Goal: Information Seeking & Learning: Learn about a topic

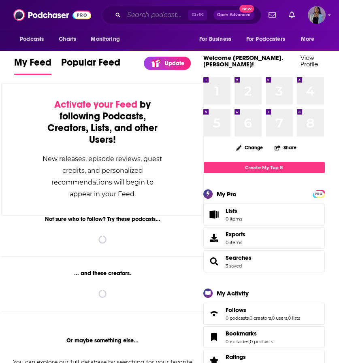
click at [143, 15] on input "Search podcasts, credits, & more..." at bounding box center [156, 15] width 64 height 13
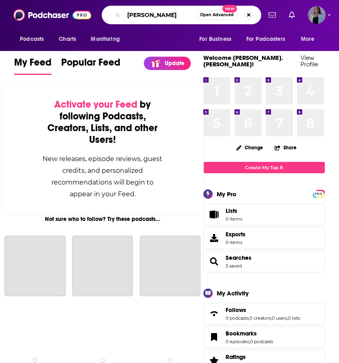
type input "[PERSON_NAME]"
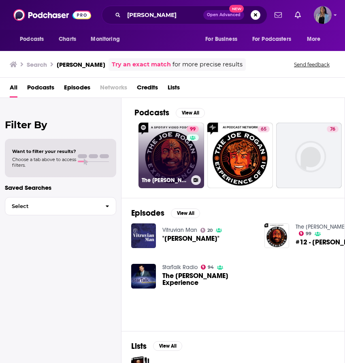
click at [175, 151] on link "99 The [PERSON_NAME] Experience" at bounding box center [172, 156] width 66 height 66
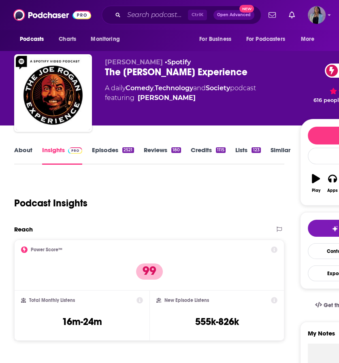
scroll to position [160, 0]
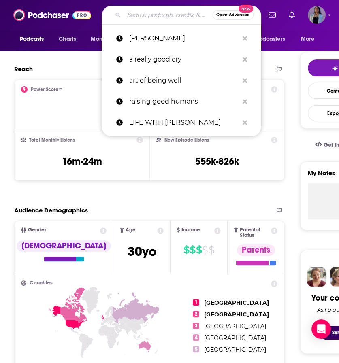
click at [135, 19] on input "Search podcasts, credits, & more..." at bounding box center [168, 15] width 89 height 13
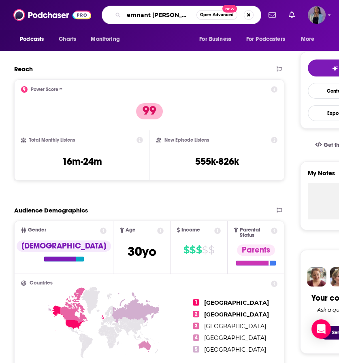
type input "remnant [PERSON_NAME]"
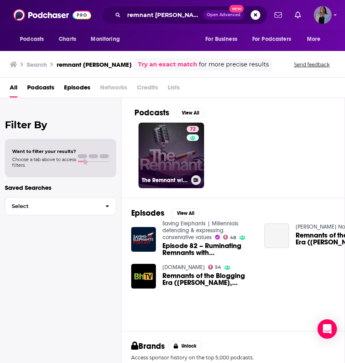
click at [167, 156] on link "72 The Remnant with [PERSON_NAME]" at bounding box center [172, 156] width 66 height 66
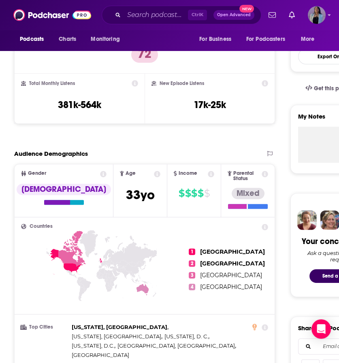
scroll to position [160, 0]
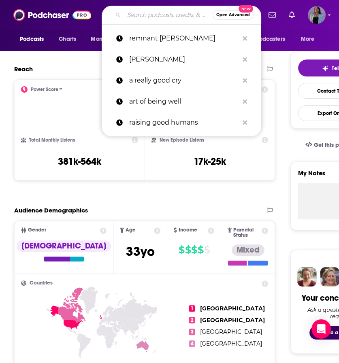
click at [152, 13] on input "Search podcasts, credits, & more..." at bounding box center [168, 15] width 89 height 13
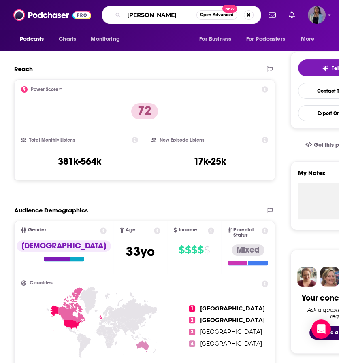
type input "[PERSON_NAME]"
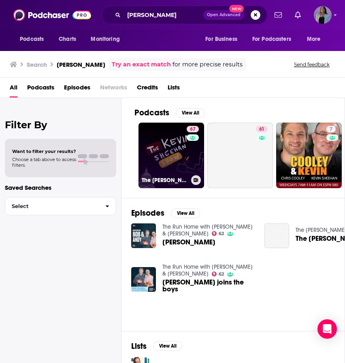
click at [176, 149] on link "67 The [PERSON_NAME] Show" at bounding box center [172, 156] width 66 height 66
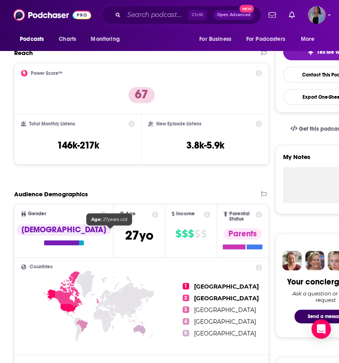
scroll to position [193, 0]
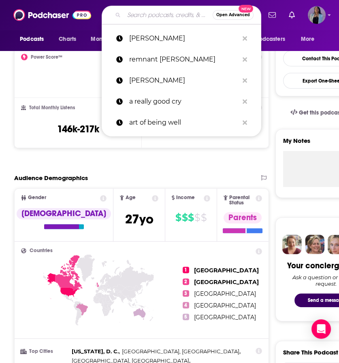
click at [149, 16] on input "Search podcasts, credits, & more..." at bounding box center [168, 15] width 89 height 13
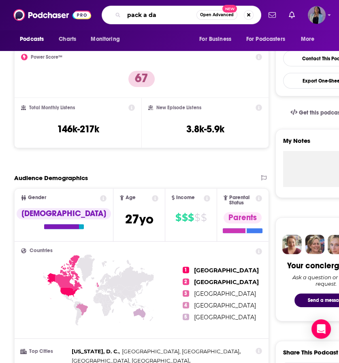
type input "pack a day"
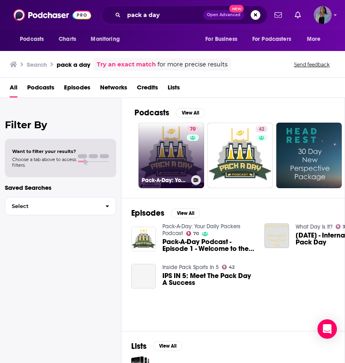
click at [169, 147] on link "70 Pack-A-Day: Your Daily Packers Podcast" at bounding box center [172, 156] width 66 height 66
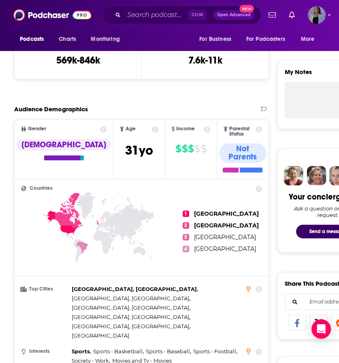
scroll to position [262, 0]
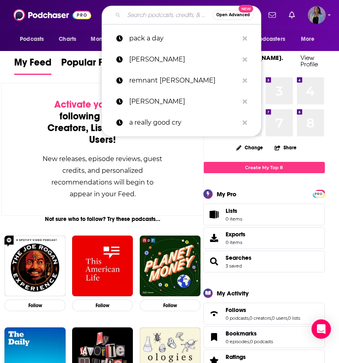
click at [154, 19] on input "Search podcasts, credits, & more..." at bounding box center [168, 15] width 89 height 13
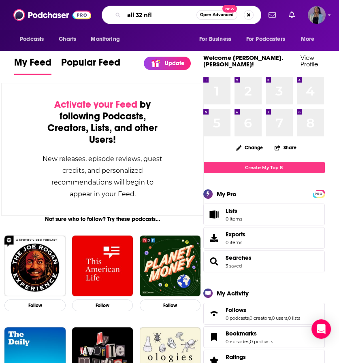
type input "all 32 nfl"
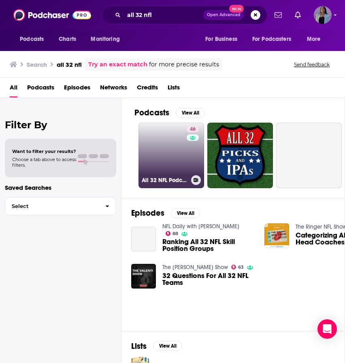
click at [175, 150] on link "46 All 32 NFL Podcast w/ Mike Giardi" at bounding box center [172, 156] width 66 height 66
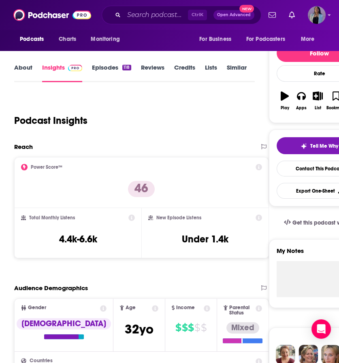
scroll to position [96, 0]
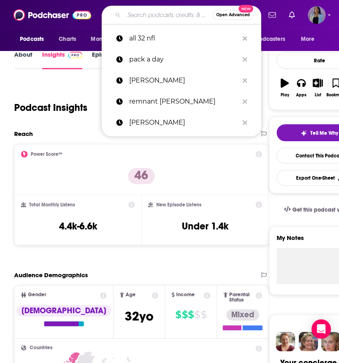
click at [145, 16] on input "Search podcasts, credits, & more..." at bounding box center [168, 15] width 89 height 13
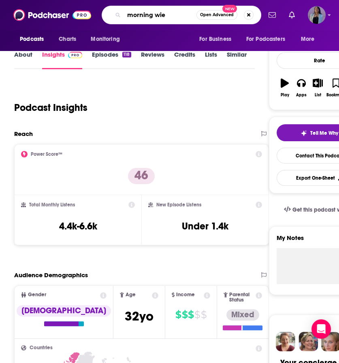
type input "morning wier"
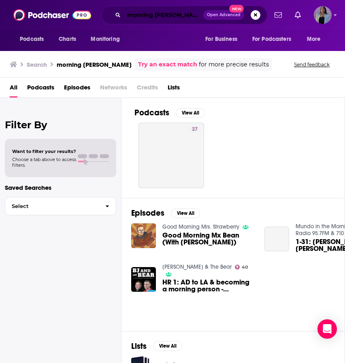
click at [169, 11] on input "morning wier" at bounding box center [163, 15] width 79 height 13
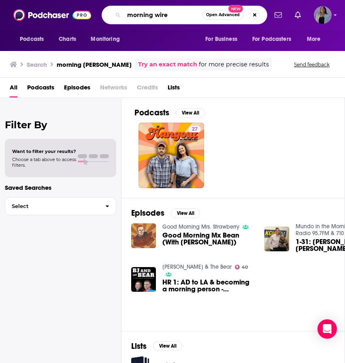
type input "morning wire"
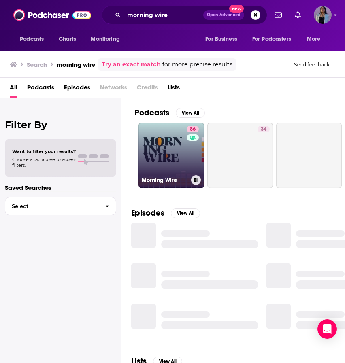
click at [182, 153] on link "86 Morning Wire" at bounding box center [172, 156] width 66 height 66
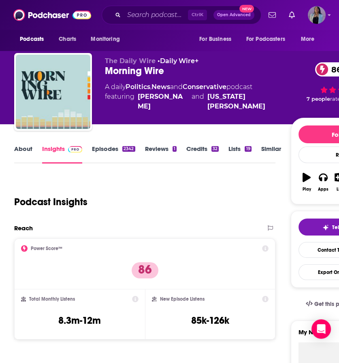
scroll to position [175, 0]
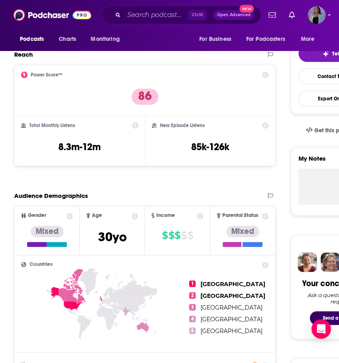
click at [159, 21] on div "Ctrl K Open Advanced New" at bounding box center [182, 15] width 160 height 19
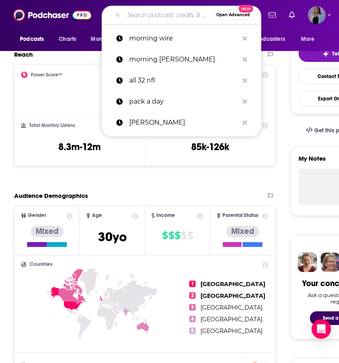
click at [143, 14] on input "Search podcasts, credits, & more..." at bounding box center [168, 15] width 89 height 13
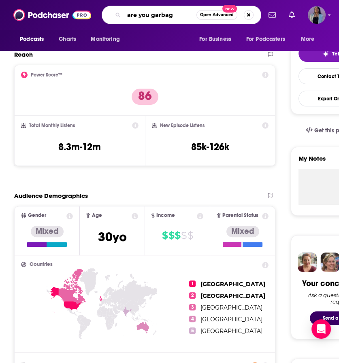
type input "are you garbage"
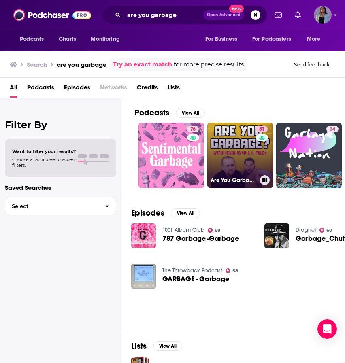
click at [249, 124] on link "81 Are You Garbage? Comedy Podcast" at bounding box center [240, 156] width 66 height 66
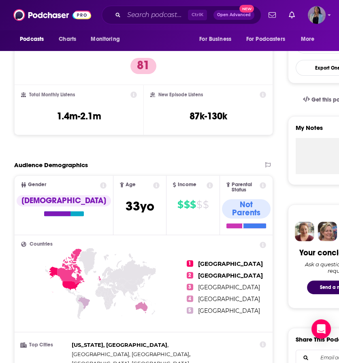
scroll to position [206, 0]
